Goal: Use online tool/utility

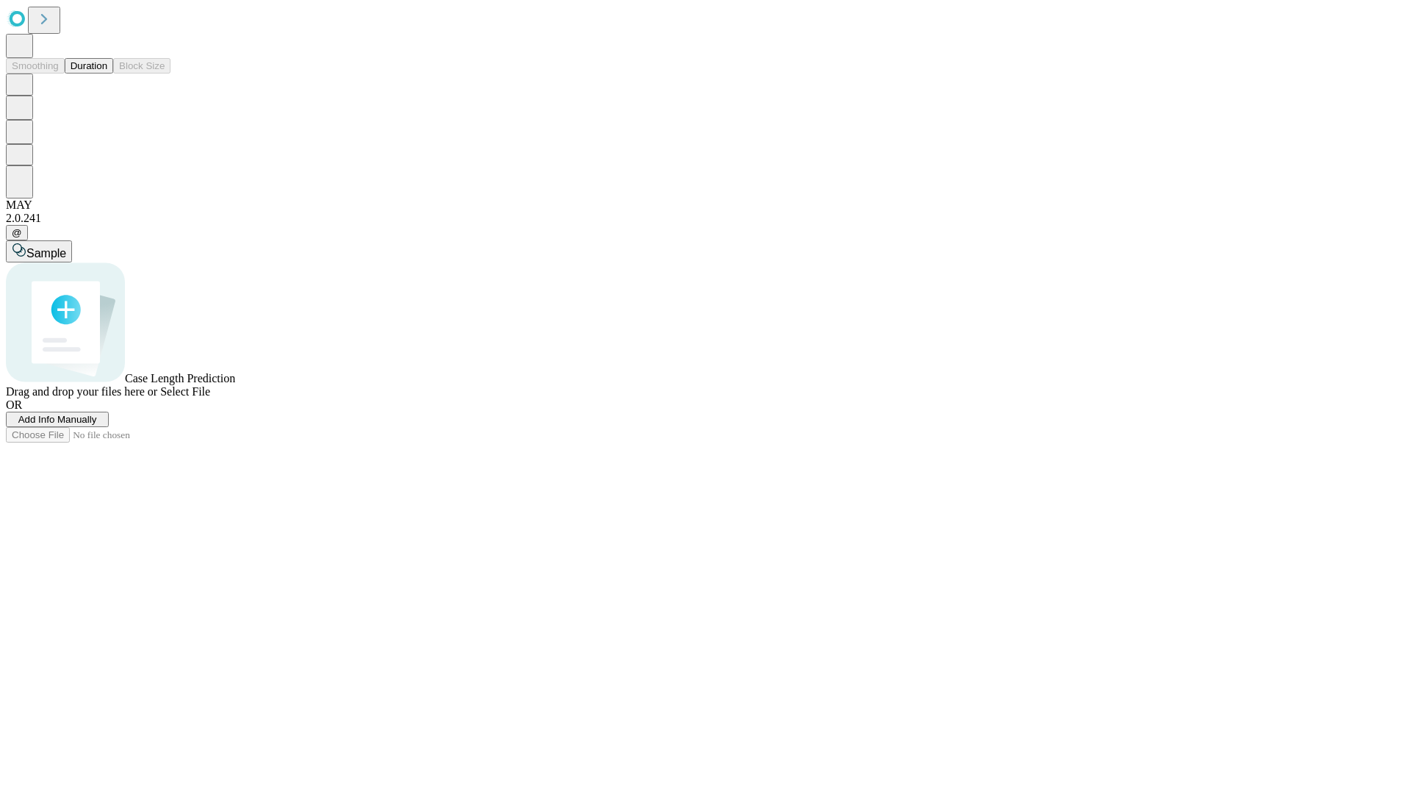
click at [107, 73] on button "Duration" at bounding box center [89, 65] width 48 height 15
click at [66, 247] on span "Sample" at bounding box center [46, 253] width 40 height 12
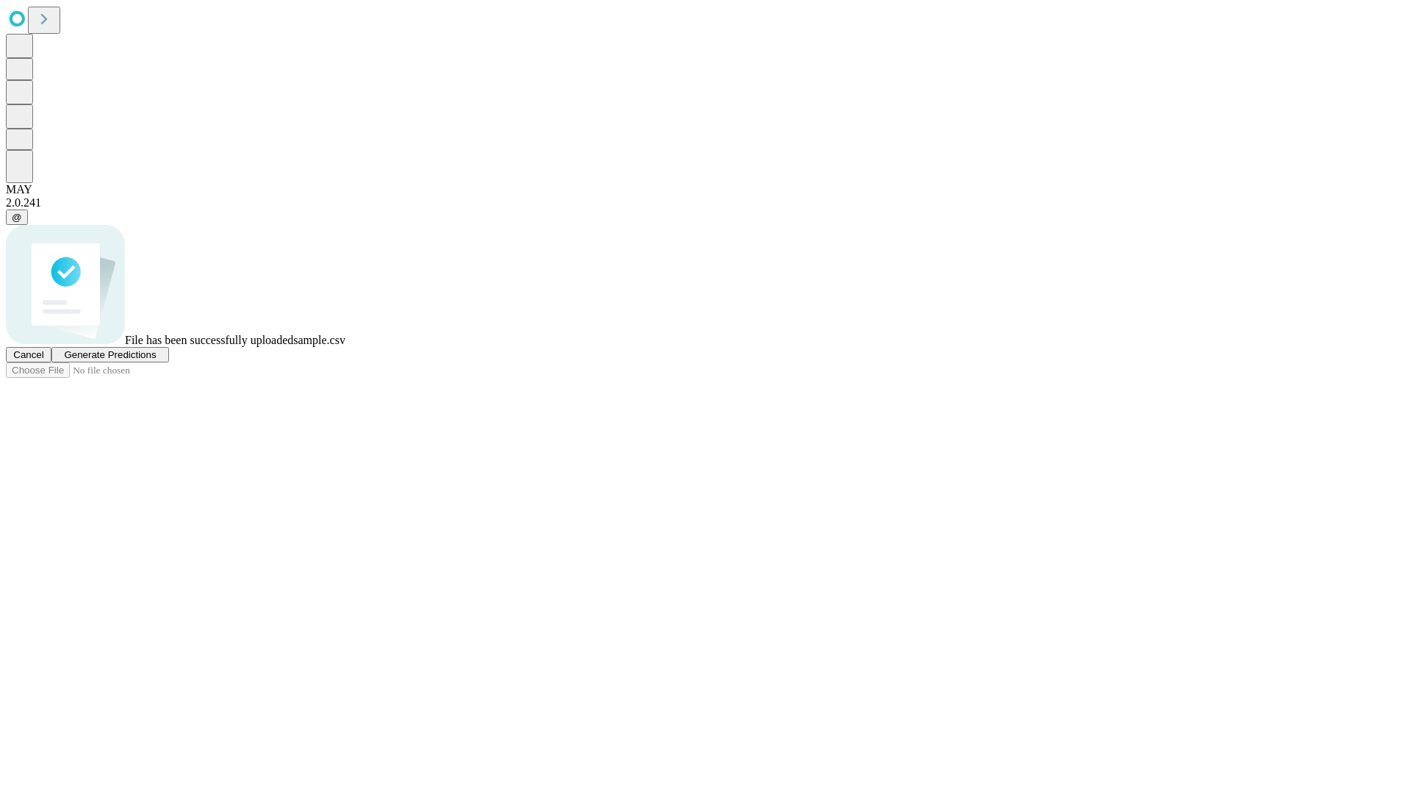
click at [156, 360] on span "Generate Predictions" at bounding box center [110, 354] width 92 height 11
